Goal: Information Seeking & Learning: Learn about a topic

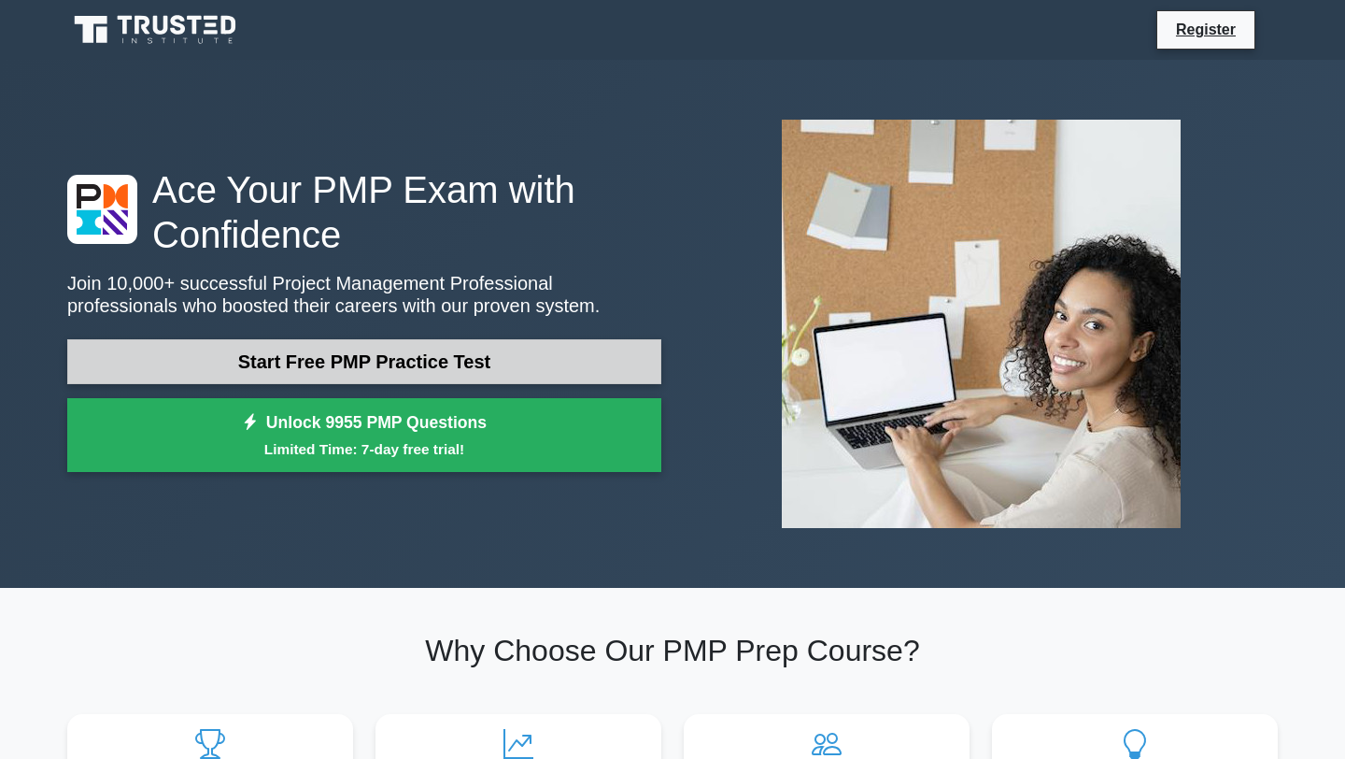
click at [436, 361] on link "Start Free PMP Practice Test" at bounding box center [364, 361] width 594 height 45
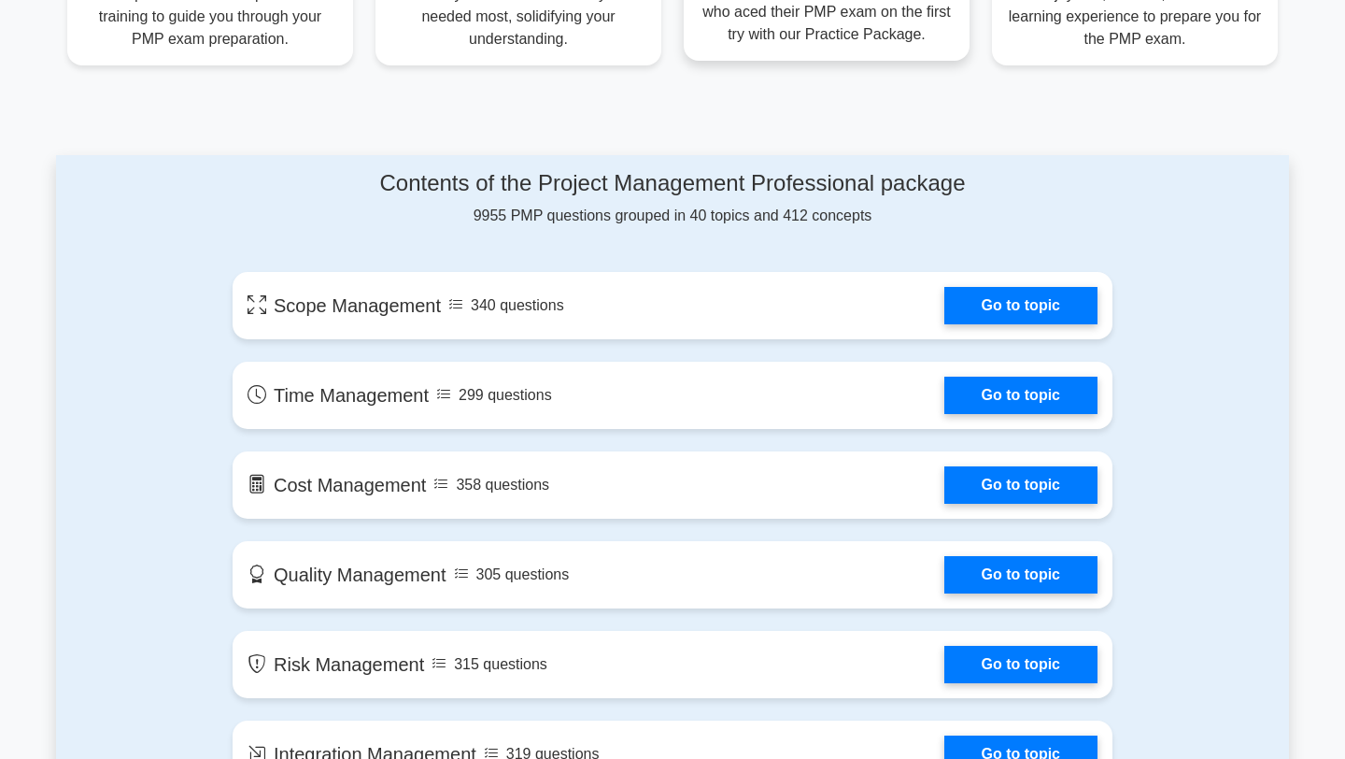
scroll to position [884, 0]
